Goal: Answer question/provide support

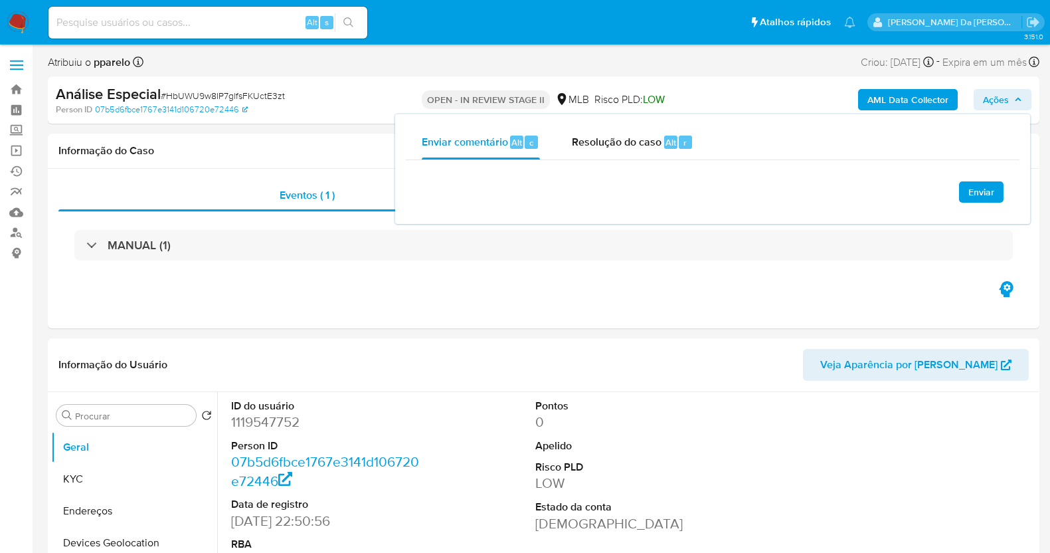
select select "10"
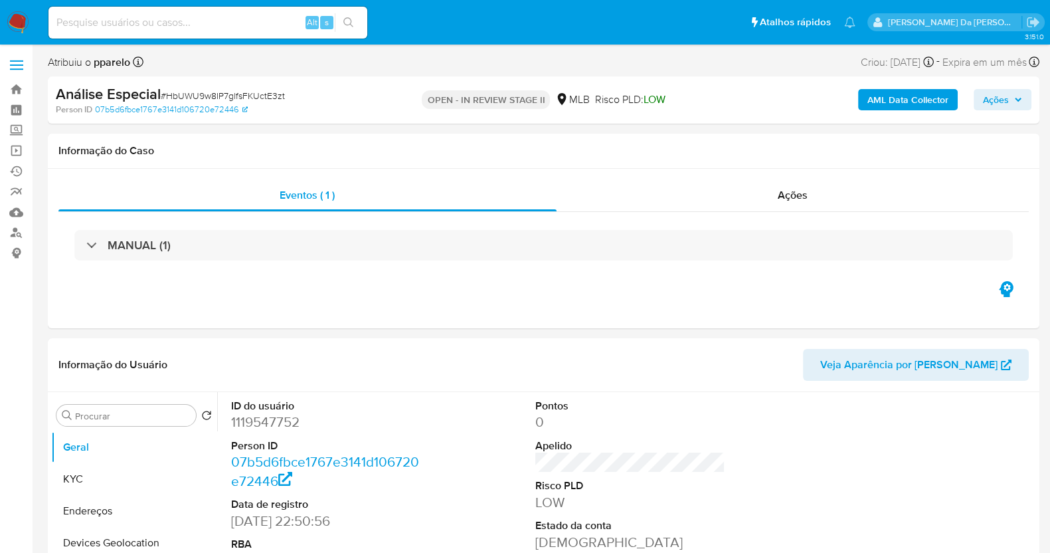
click at [995, 96] on span "Ações" at bounding box center [996, 99] width 26 height 21
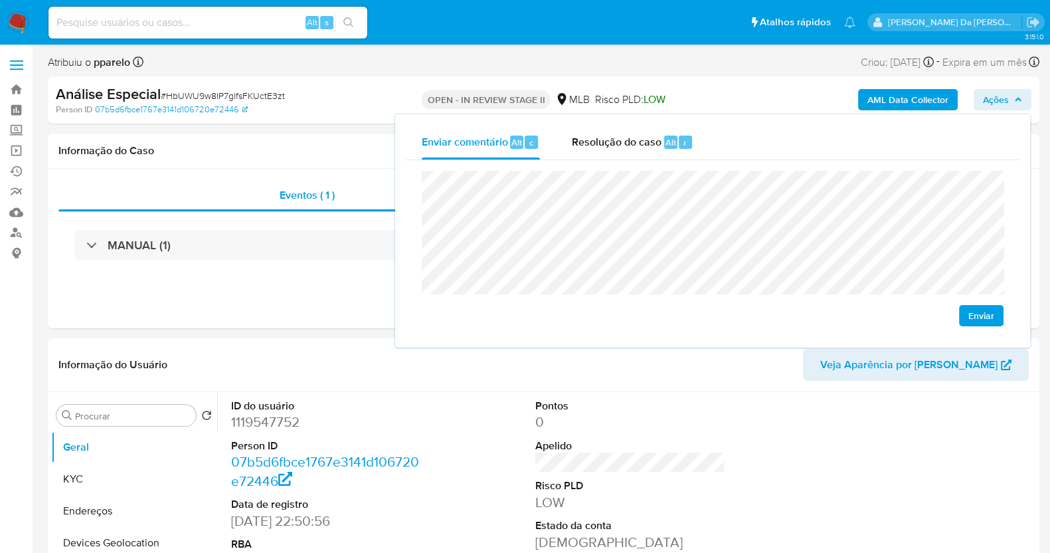
click at [399, 187] on div "Enviar comentário Alt c Resolução do caso Alt r Enviar" at bounding box center [712, 230] width 635 height 233
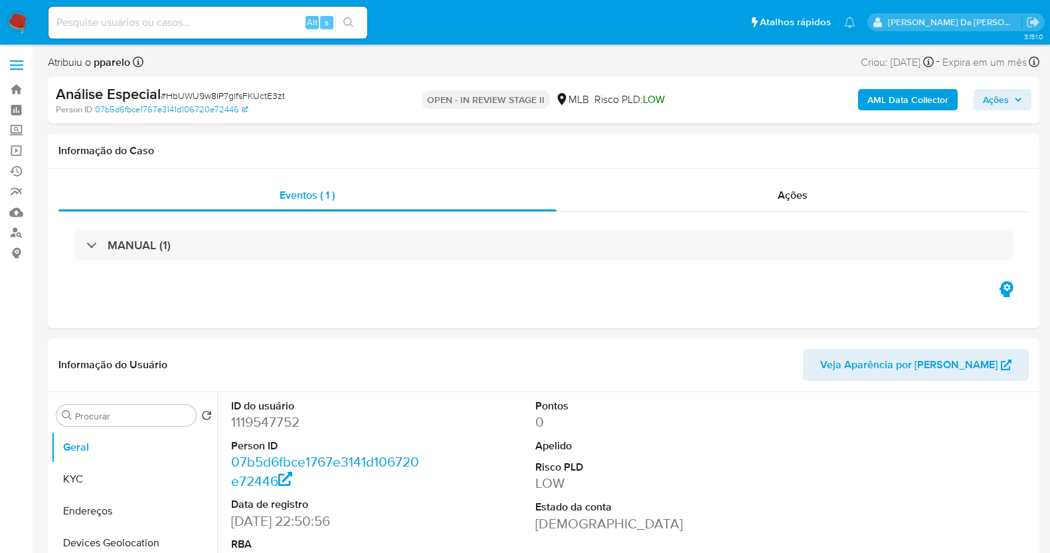
select select "10"
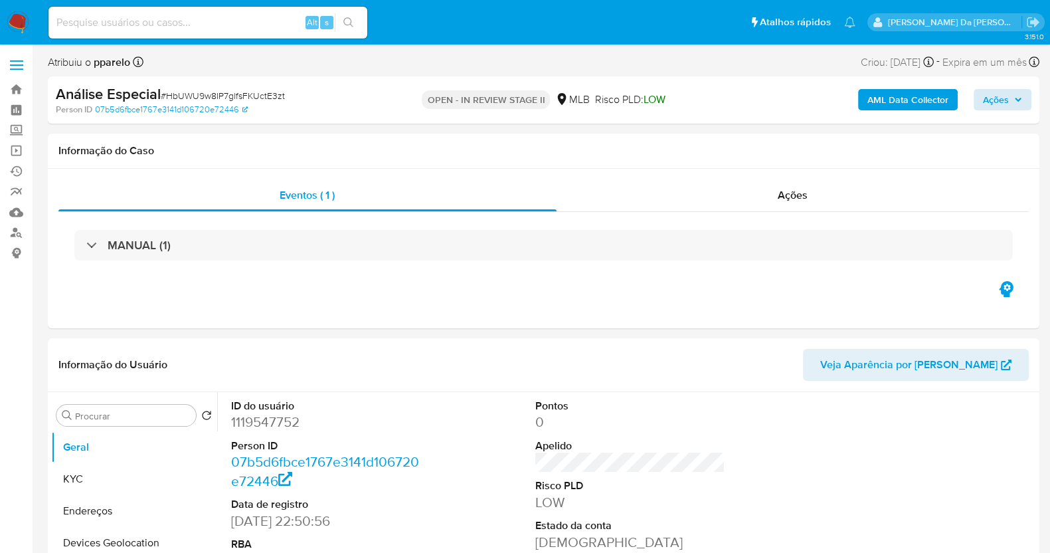
click at [1032, 98] on div "Análise Especial # HbUWU9w8IP7glfsFKUctE3zt Person ID 07b5d6fbce1767e3141d10672…" at bounding box center [544, 99] width 992 height 47
click at [990, 98] on span "Ações" at bounding box center [996, 99] width 26 height 21
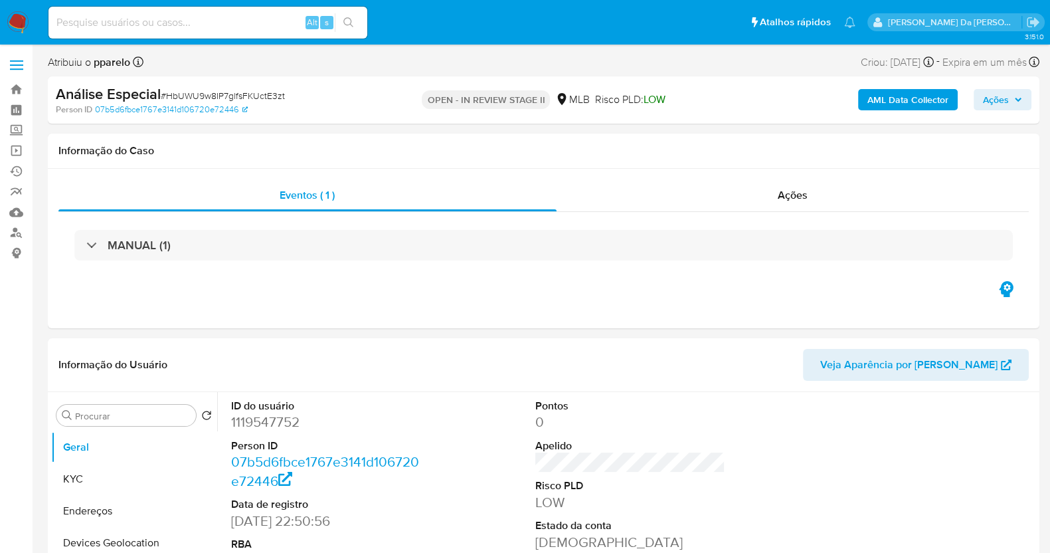
click at [1022, 92] on button "Ações" at bounding box center [1003, 99] width 58 height 21
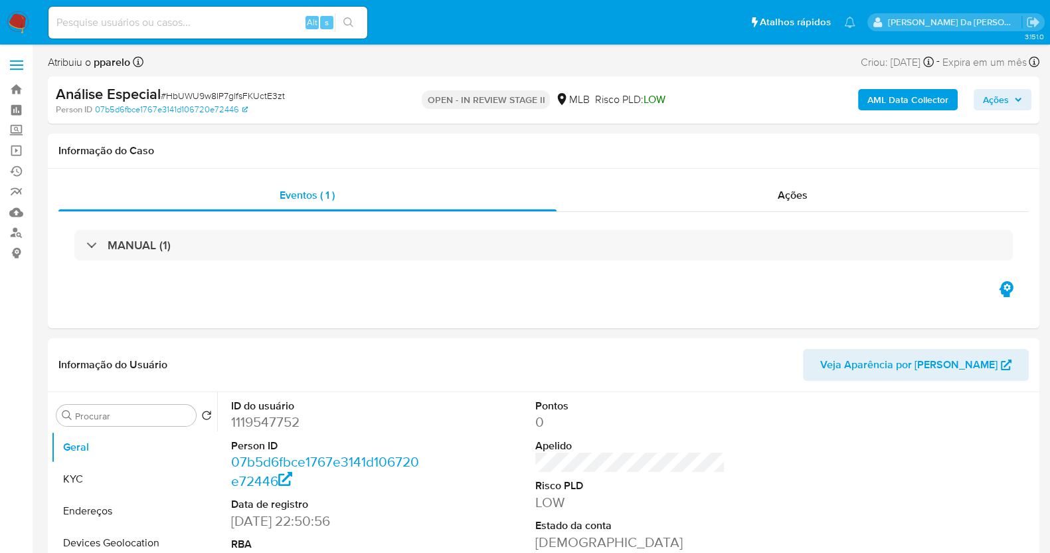
click at [998, 91] on span "Ações" at bounding box center [996, 99] width 26 height 21
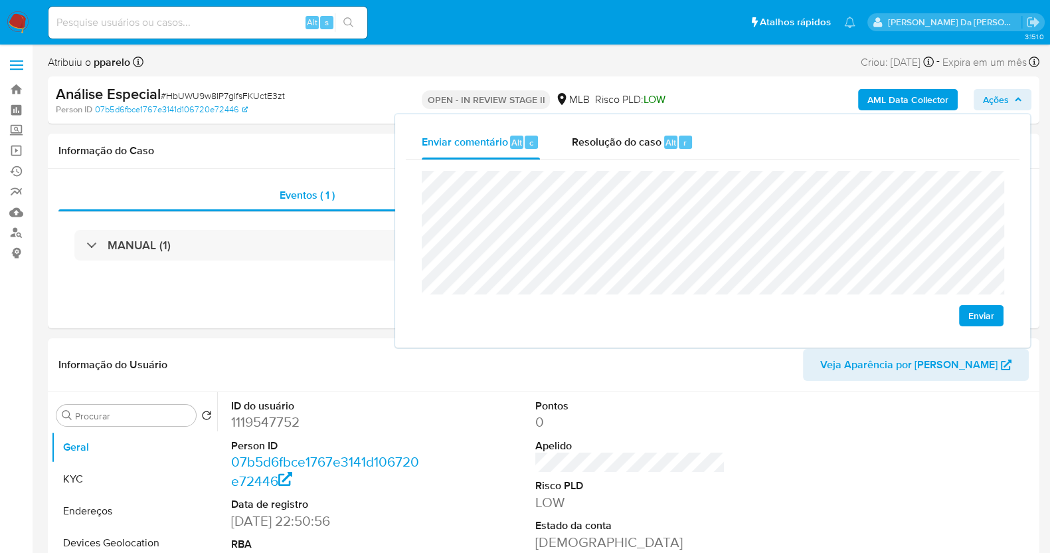
click at [998, 91] on span "Ações" at bounding box center [996, 99] width 26 height 21
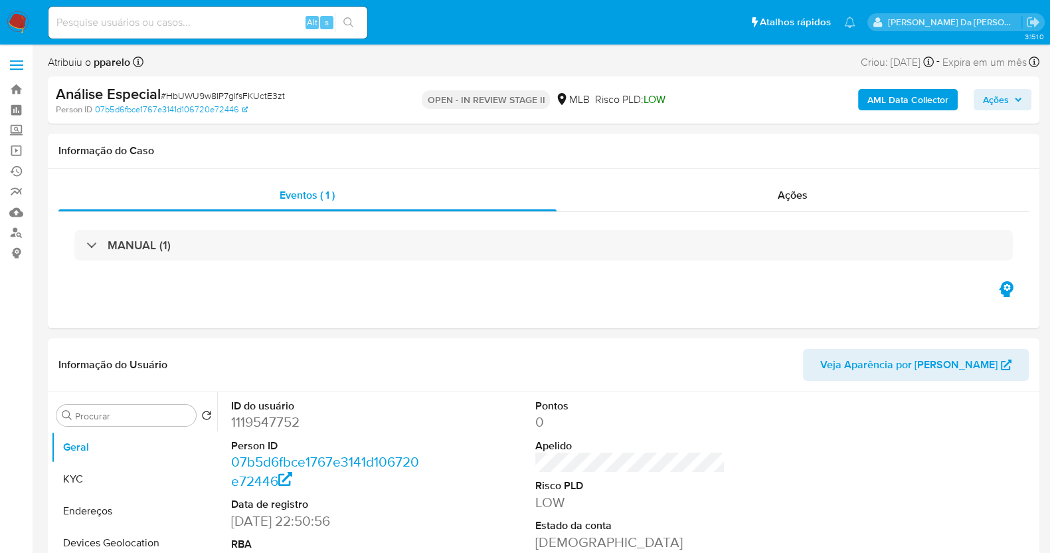
click at [1002, 109] on span "Ações" at bounding box center [996, 99] width 26 height 21
